Goal: Task Accomplishment & Management: Use online tool/utility

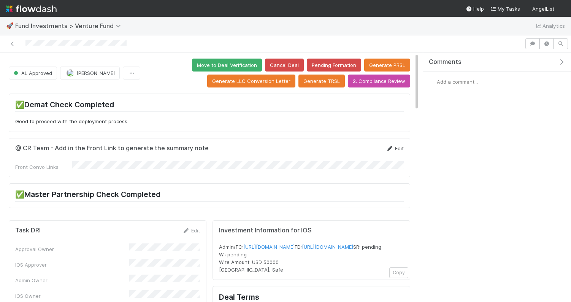
click at [401, 148] on link "Edit" at bounding box center [395, 148] width 18 height 6
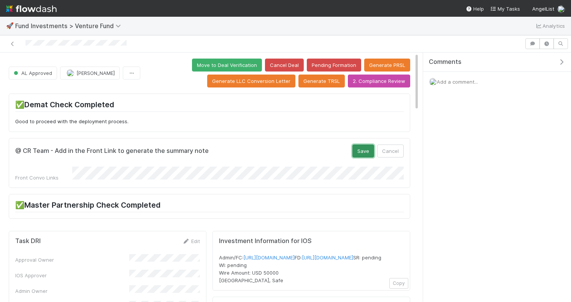
click at [360, 151] on button "Save" at bounding box center [363, 150] width 22 height 13
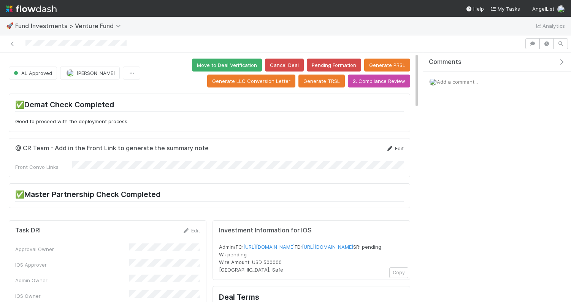
click at [400, 146] on link "Edit" at bounding box center [395, 148] width 18 height 6
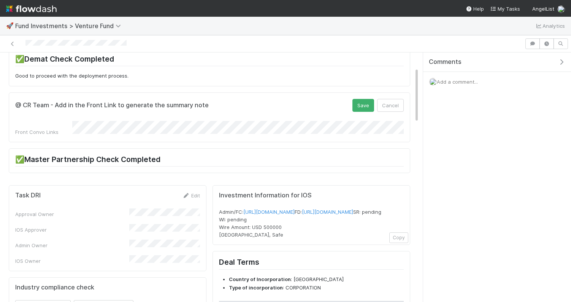
scroll to position [8, 0]
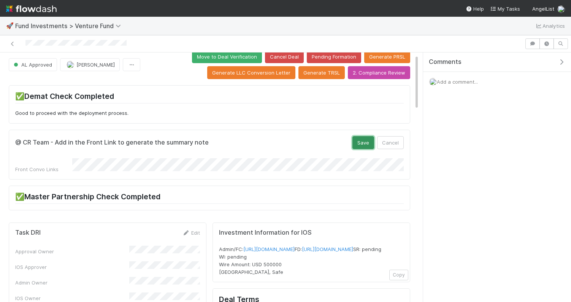
click at [357, 147] on button "Save" at bounding box center [363, 142] width 22 height 13
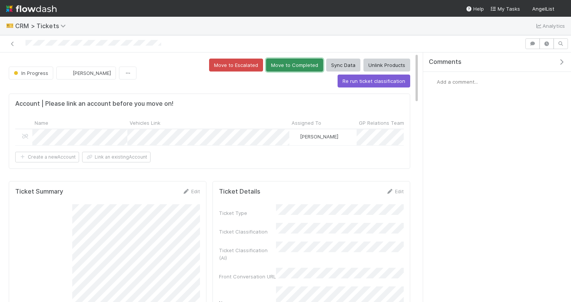
click at [266, 65] on button "Move to Completed" at bounding box center [294, 65] width 57 height 13
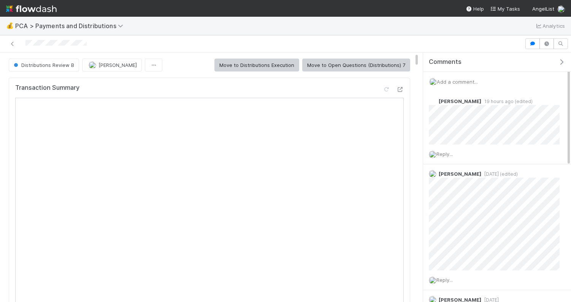
click at [464, 83] on span "Add a comment..." at bounding box center [457, 82] width 41 height 6
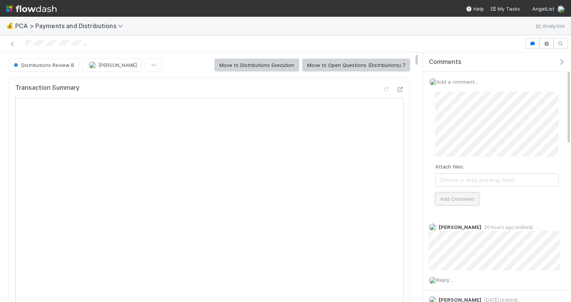
click at [465, 202] on button "Add Comment" at bounding box center [457, 198] width 44 height 13
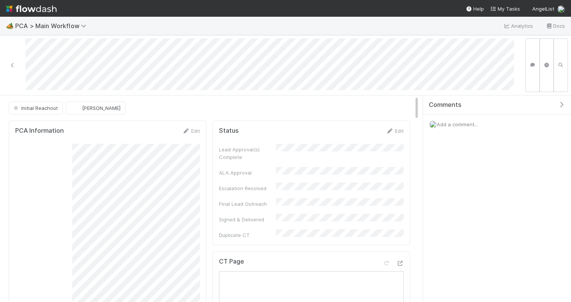
click at [219, 87] on div at bounding box center [269, 65] width 489 height 54
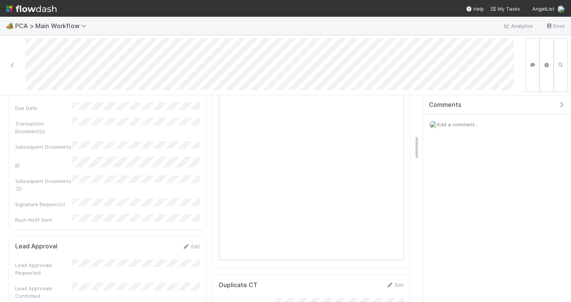
scroll to position [111, 0]
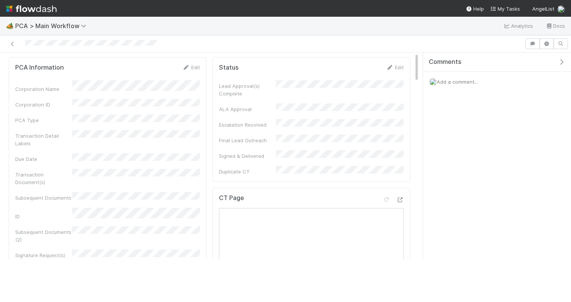
scroll to position [0, 0]
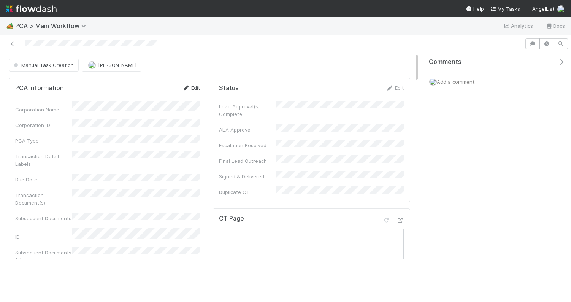
click at [197, 86] on link "Edit" at bounding box center [191, 88] width 18 height 6
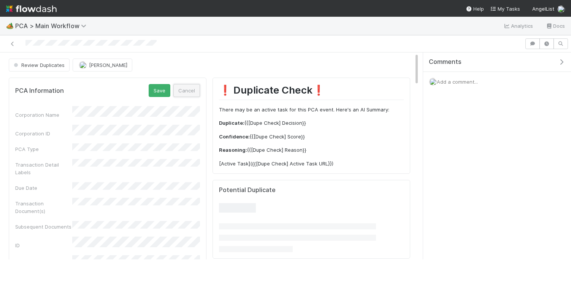
click at [196, 93] on button "Cancel" at bounding box center [186, 90] width 27 height 13
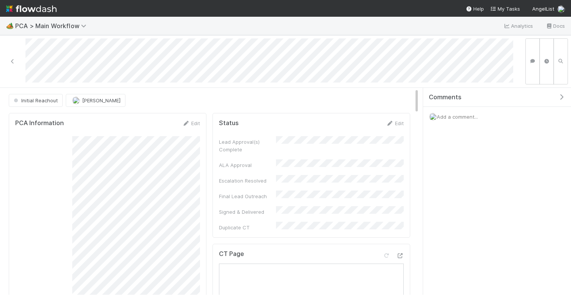
click at [309, 94] on div "Initial Reachout [PERSON_NAME]" at bounding box center [210, 100] width 402 height 13
